Goal: Navigation & Orientation: Understand site structure

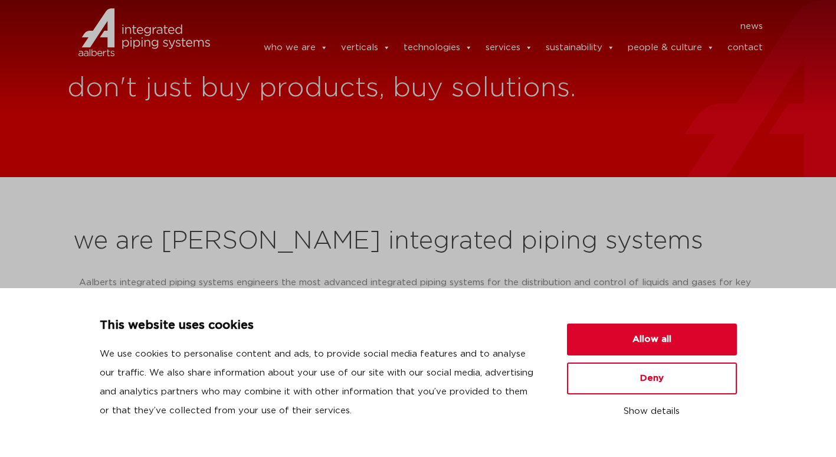
click at [290, 234] on h2 "we are [PERSON_NAME] integrated piping systems" at bounding box center [418, 241] width 691 height 28
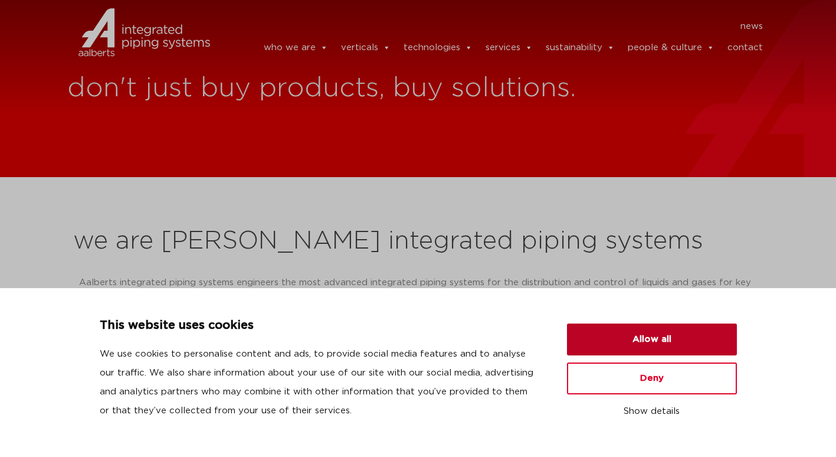
click at [665, 341] on button "Allow all" at bounding box center [652, 339] width 170 height 32
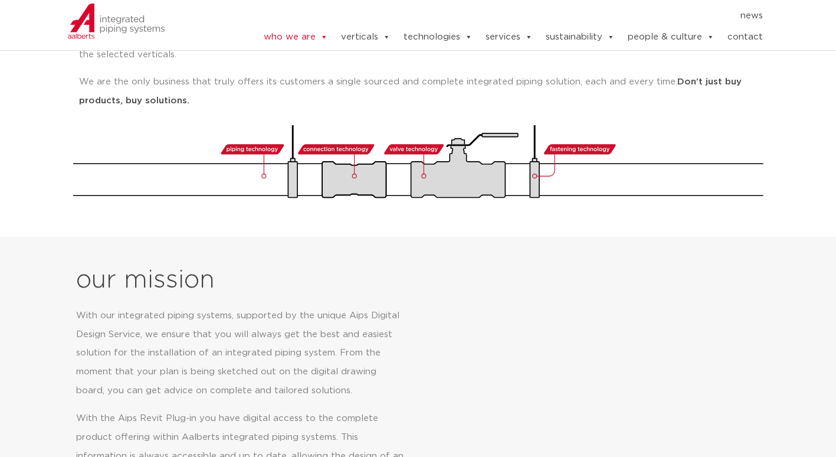
scroll to position [236, 0]
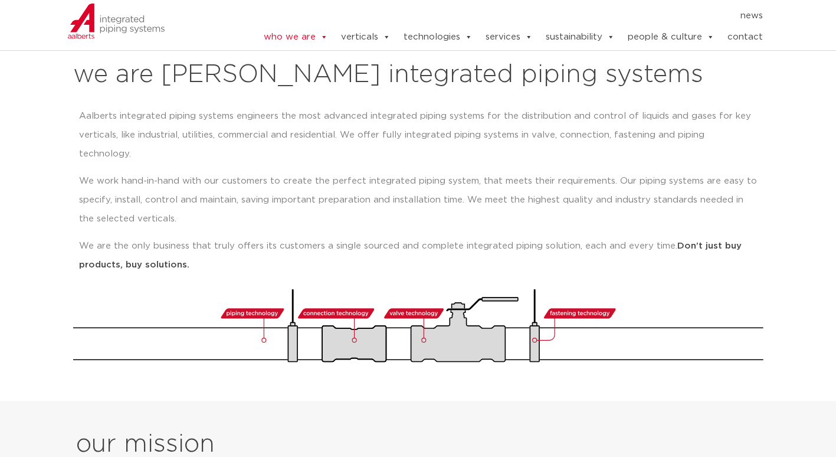
scroll to position [177, 0]
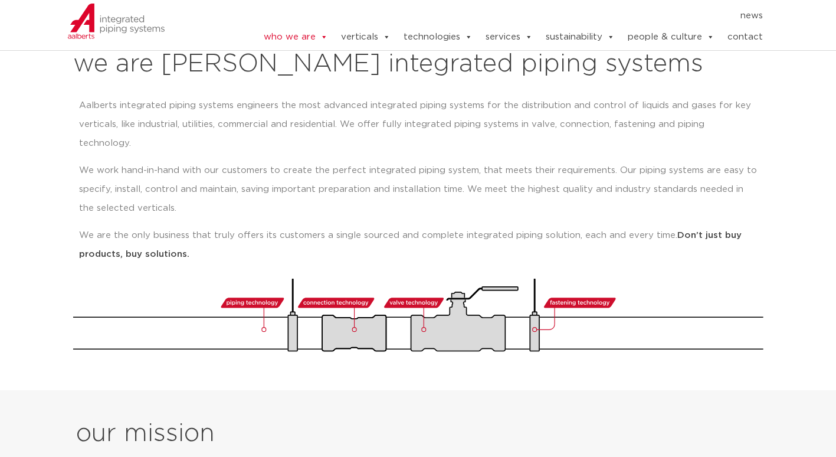
click at [417, 280] on img at bounding box center [418, 315] width 691 height 73
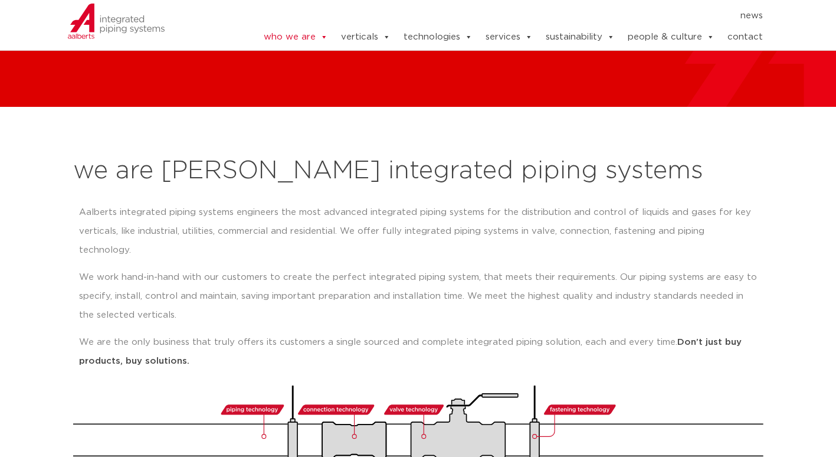
scroll to position [0, 0]
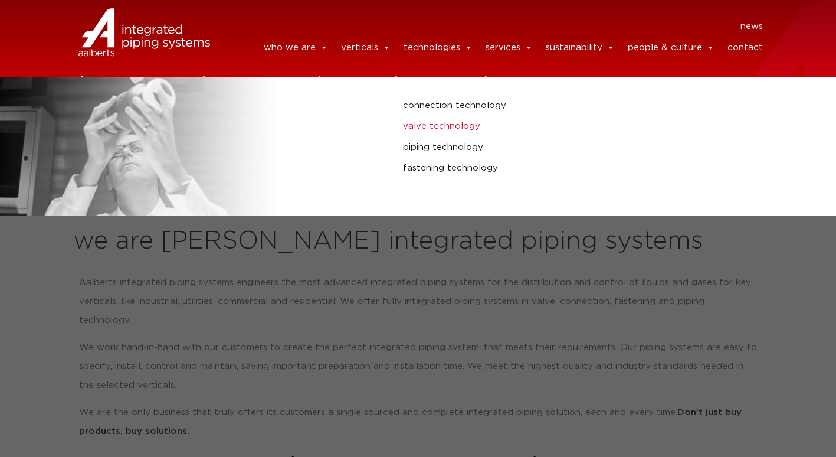
click at [452, 127] on link "valve technology" at bounding box center [560, 126] width 314 height 15
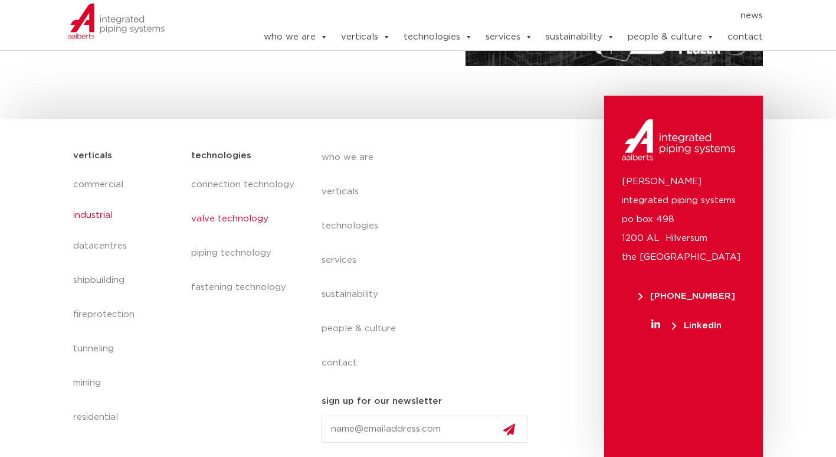
scroll to position [363, 0]
click at [110, 179] on link "commercial" at bounding box center [126, 180] width 107 height 27
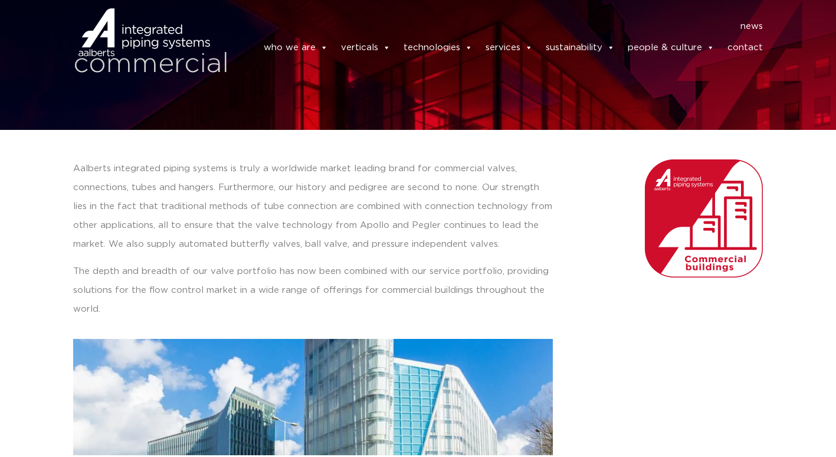
scroll to position [413, 0]
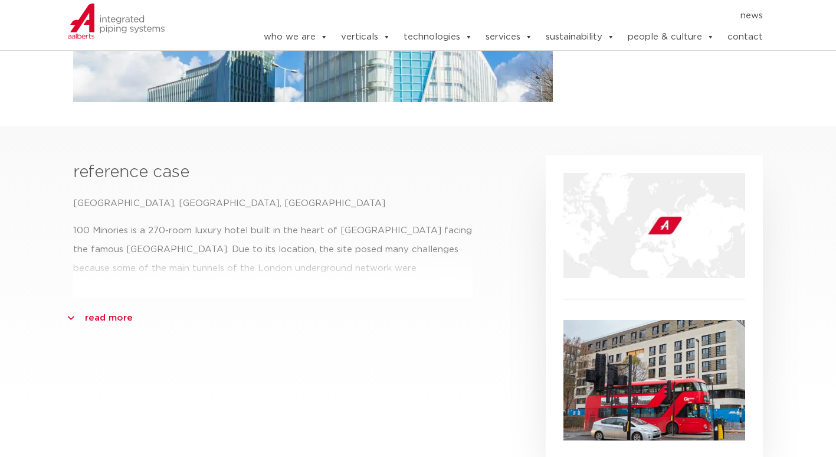
click at [105, 314] on link "read more" at bounding box center [109, 318] width 48 height 19
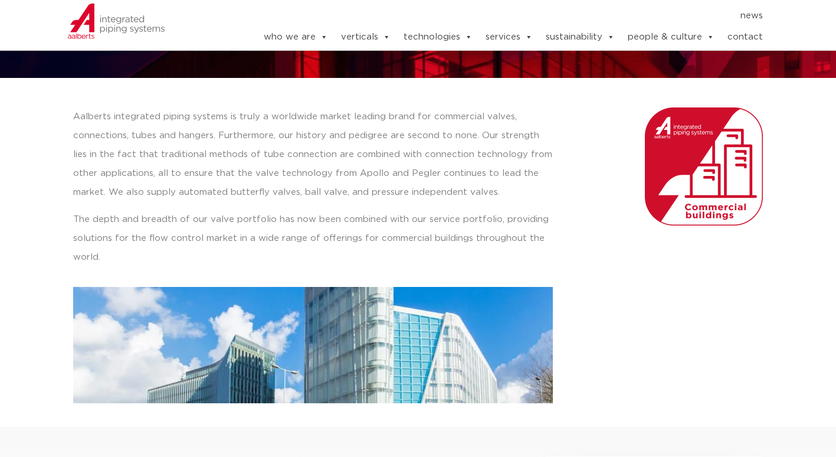
scroll to position [0, 0]
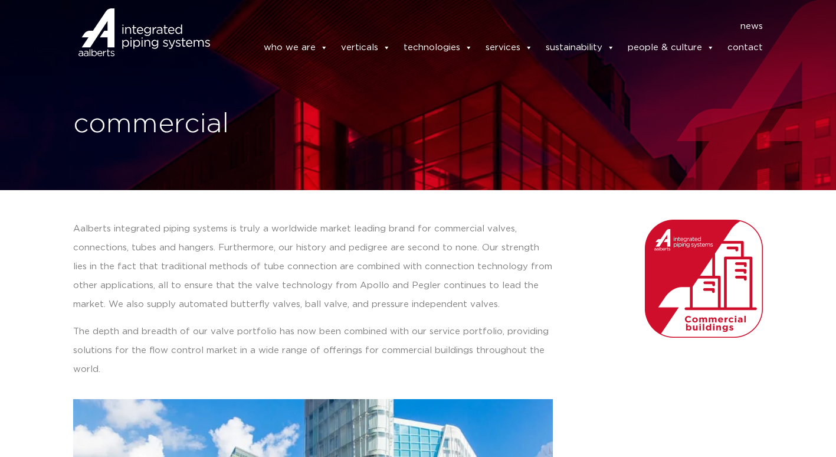
click at [694, 299] on img at bounding box center [704, 279] width 118 height 118
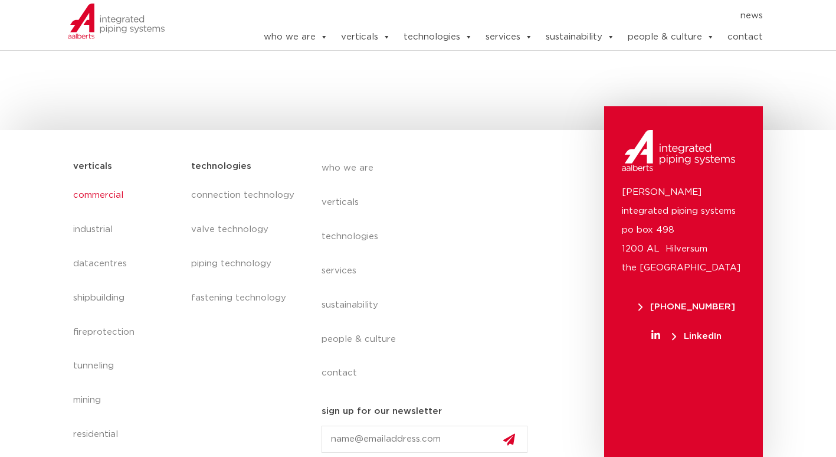
scroll to position [1122, 0]
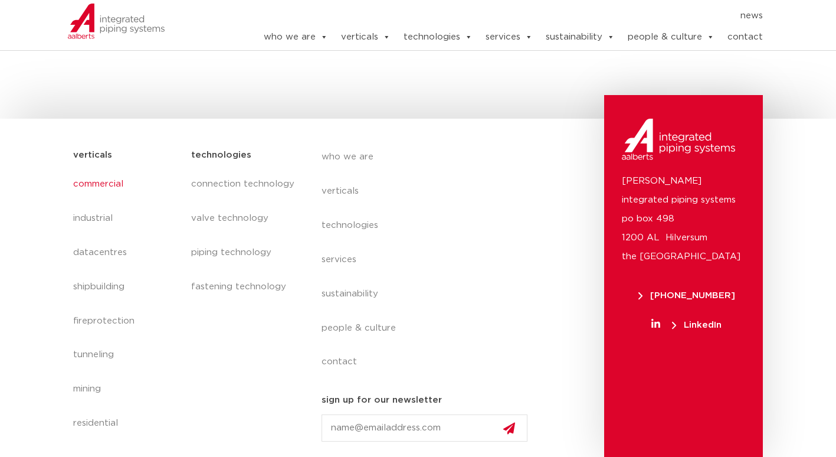
click at [218, 364] on div "technologies connection technology valve technology piping technology fastening…" at bounding box center [244, 299] width 118 height 315
click at [114, 421] on link "residential" at bounding box center [126, 419] width 107 height 27
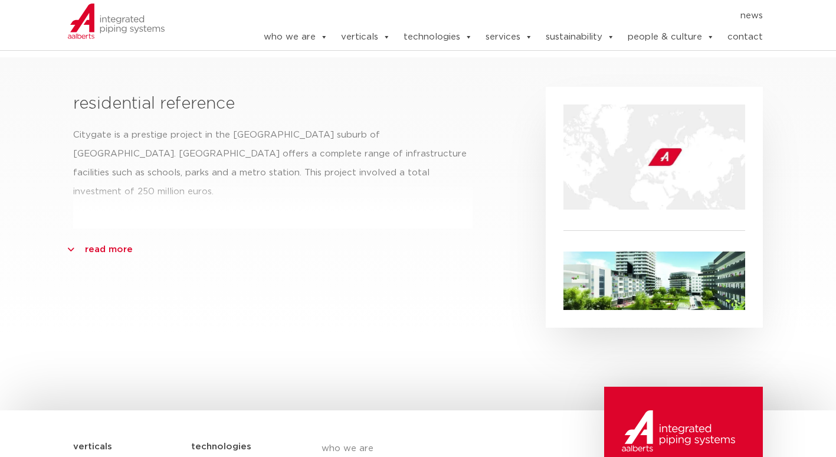
scroll to position [354, 0]
